Goal: Find specific page/section: Find specific page/section

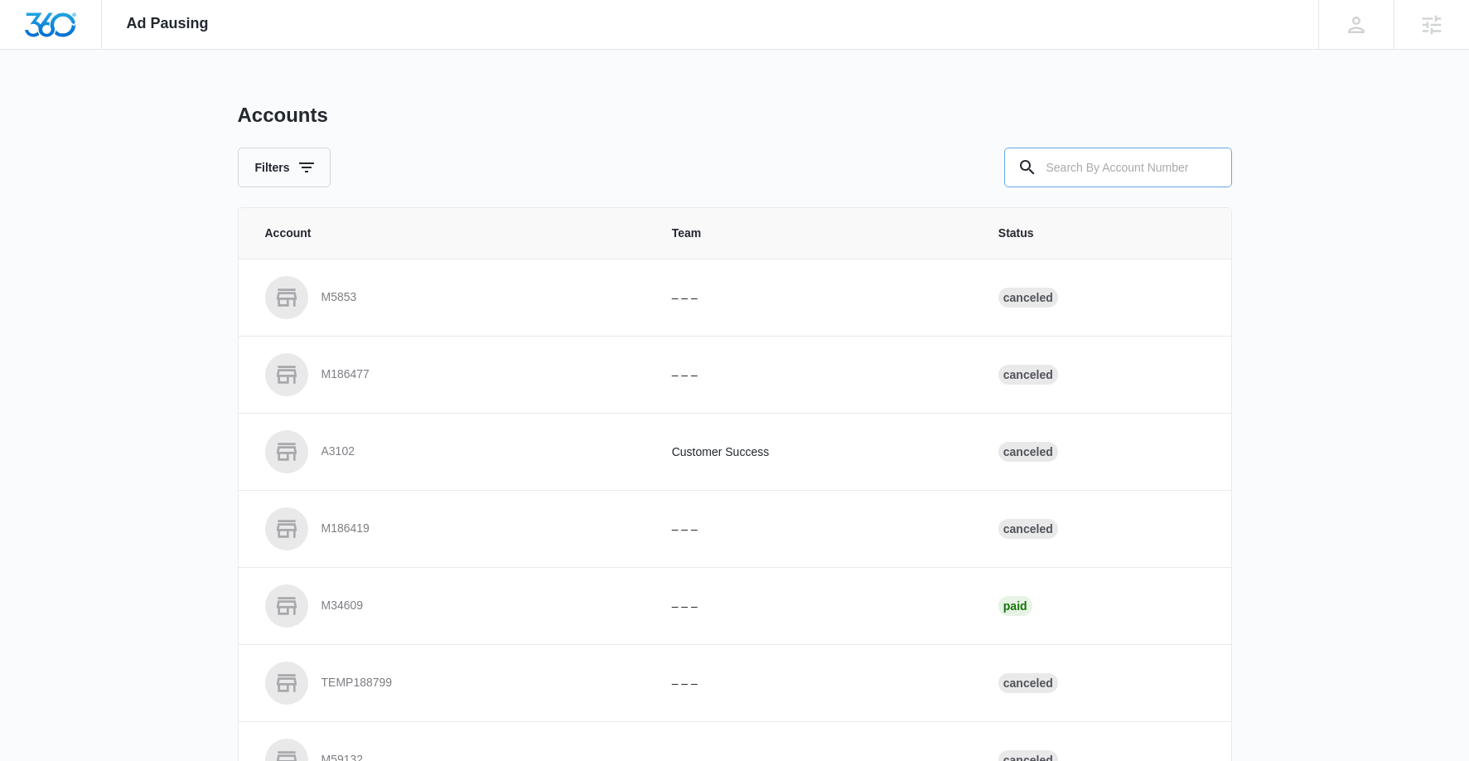
click at [1088, 173] on input "text" at bounding box center [1118, 167] width 228 height 40
paste input "M331964"
type input "M331964"
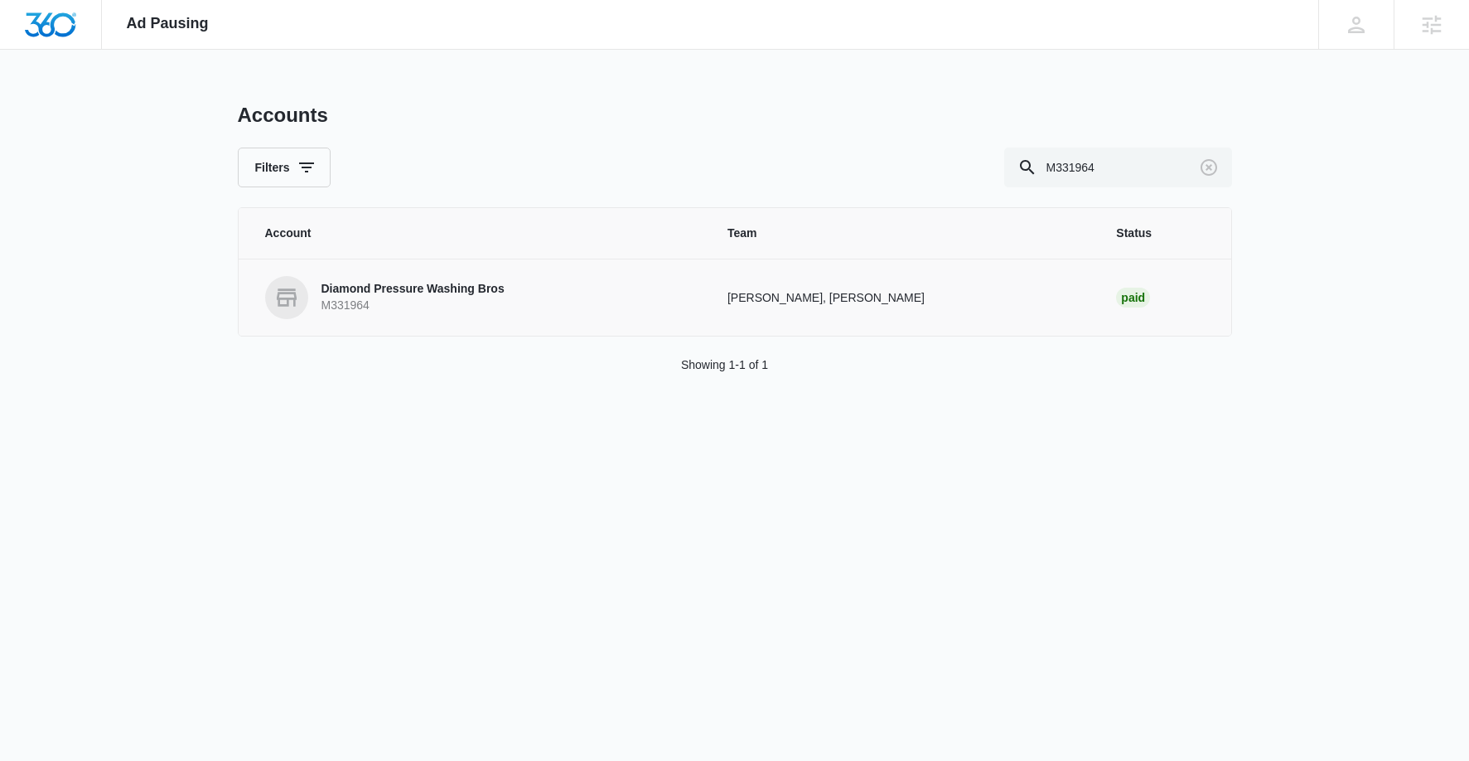
click at [381, 290] on p "Diamond Pressure Washing Bros" at bounding box center [412, 289] width 183 height 17
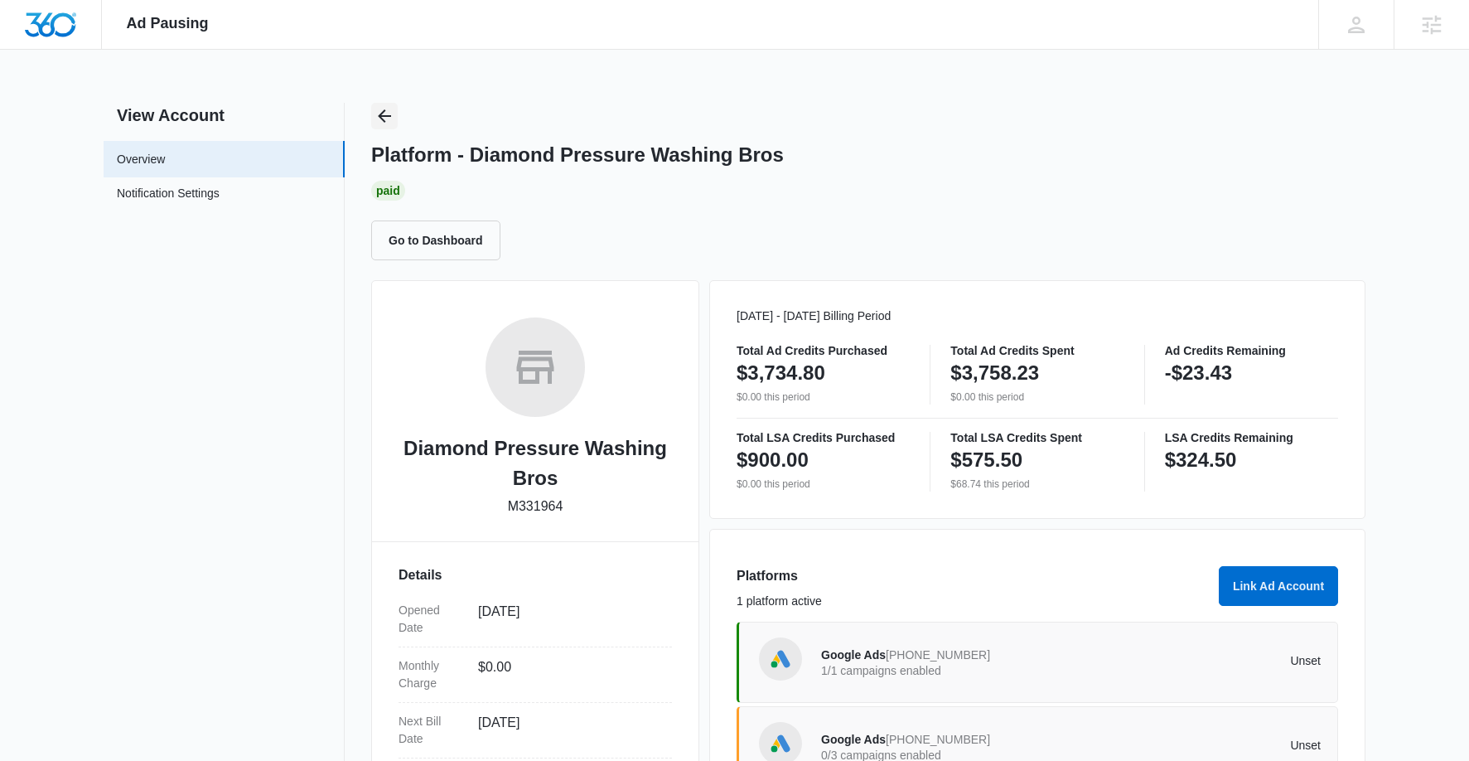
click at [388, 116] on icon "Back" at bounding box center [384, 115] width 13 height 13
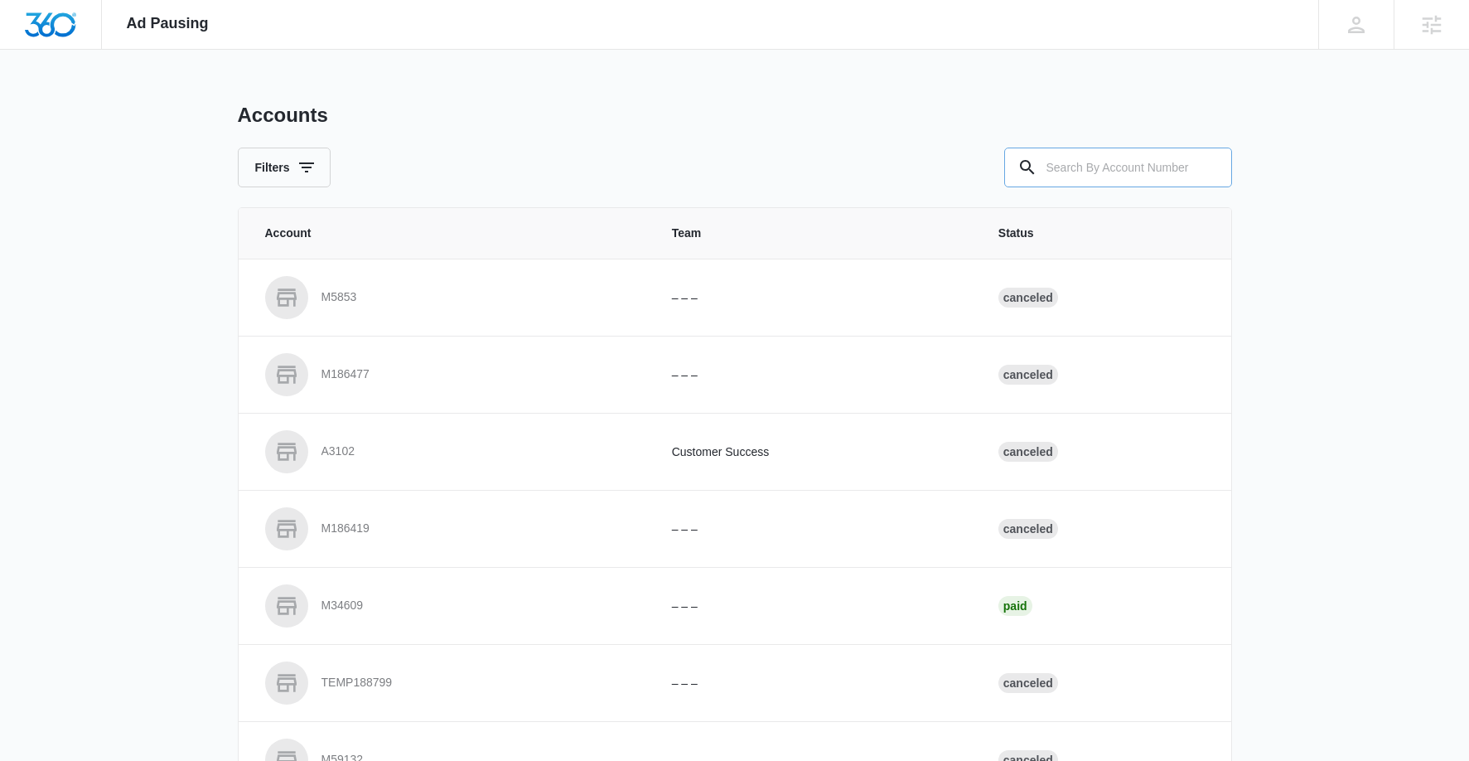
click at [1153, 170] on input "text" at bounding box center [1118, 167] width 228 height 40
paste input "M332492"
type input "M332492"
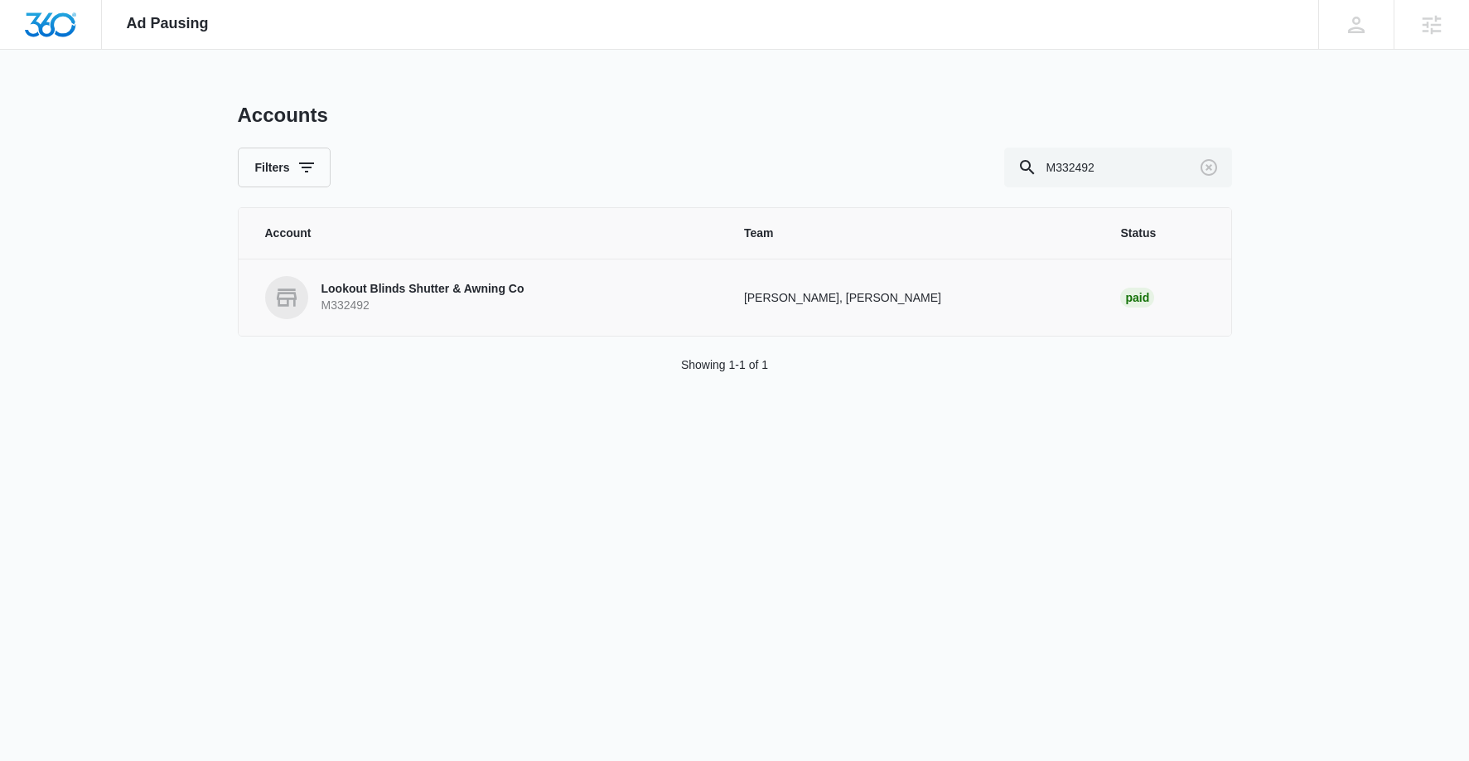
click at [437, 289] on p "Lookout Blinds Shutter & Awning Co" at bounding box center [422, 289] width 203 height 17
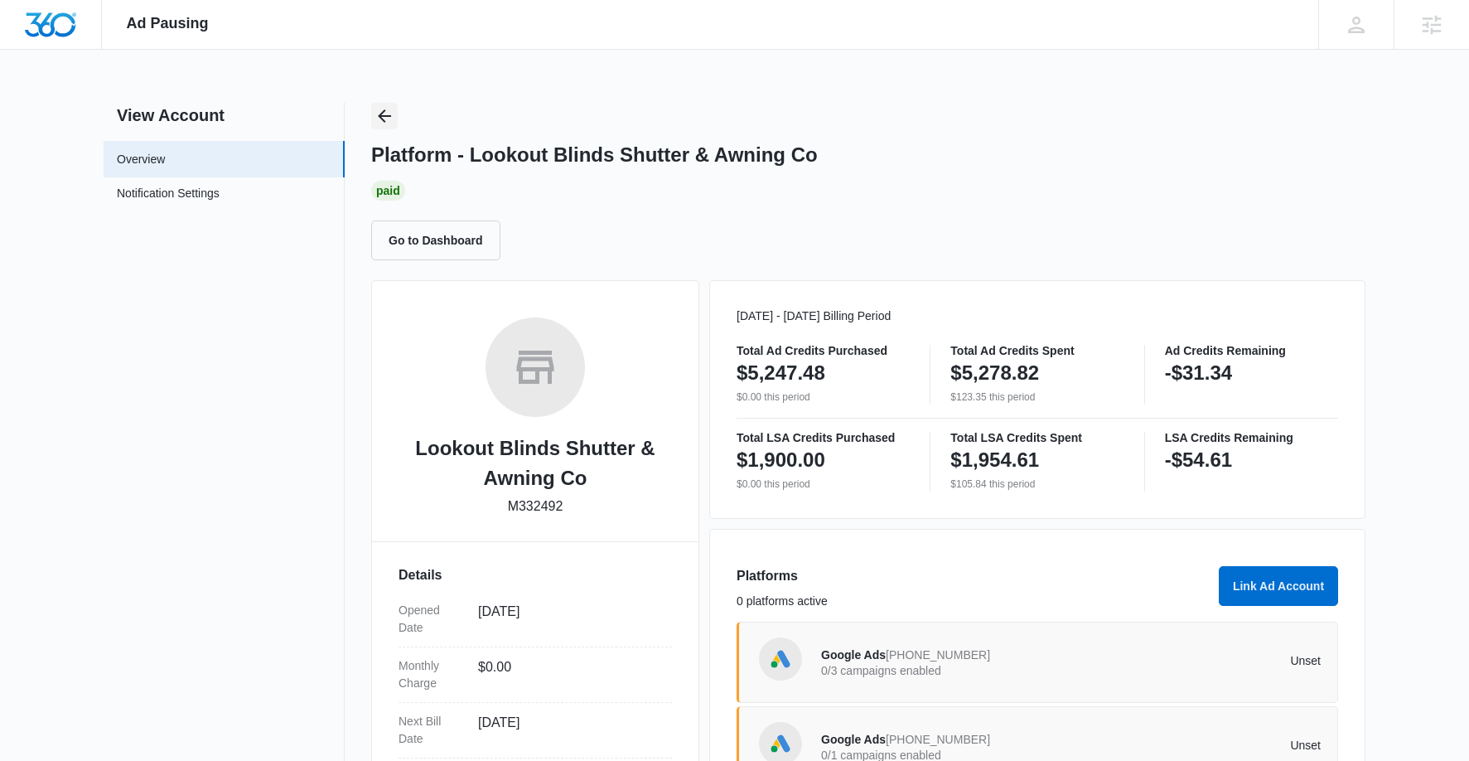
click at [385, 111] on icon "Back" at bounding box center [385, 116] width 20 height 20
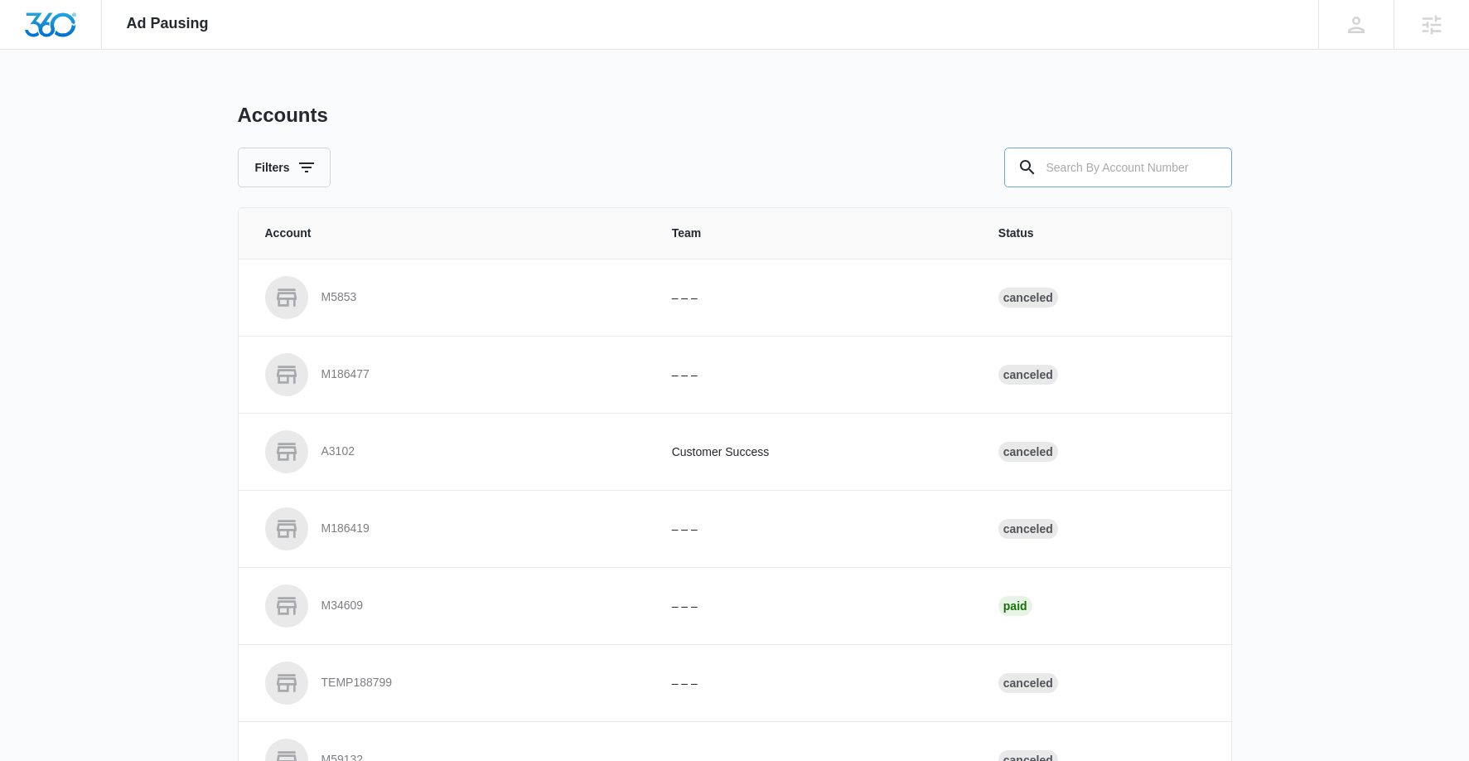
click at [1122, 173] on input "text" at bounding box center [1118, 167] width 228 height 40
paste input "172-204-3799"
type input "172-204-3799"
